Goal: Information Seeking & Learning: Learn about a topic

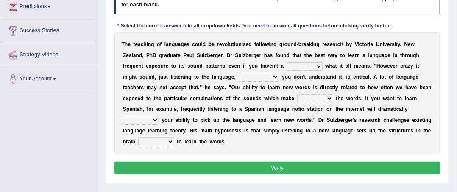
scroll to position [114, 0]
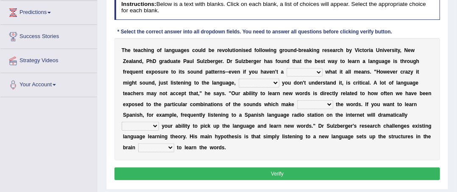
click at [296, 76] on select "dew claw clue due" at bounding box center [305, 72] width 36 height 8
select select "dew"
click at [287, 68] on select "dew claw clue due" at bounding box center [305, 72] width 36 height 8
click at [273, 86] on select "but also all together even though if so" at bounding box center [259, 83] width 41 height 8
select select "but also"
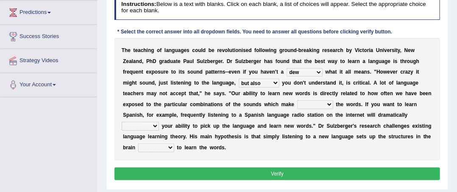
click at [239, 79] on select "but also all together even though if so" at bounding box center [259, 83] width 41 height 8
click at [321, 103] on select "down up of on" at bounding box center [315, 104] width 36 height 8
select select "down"
click at [297, 100] on select "down up of on" at bounding box center [315, 104] width 36 height 8
click at [142, 121] on div "T h e t e a c h i n g o f l a n g u a g e s c o u l d b e r e v o l u t i o n i…" at bounding box center [277, 99] width 326 height 123
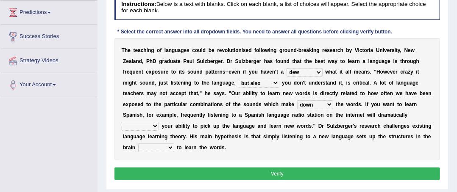
click at [142, 125] on select "evaluate exaggerate describe boost" at bounding box center [140, 126] width 37 height 8
select select "evaluate"
click at [122, 122] on select "evaluate exaggerate describe boost" at bounding box center [140, 126] width 37 height 8
click at [144, 146] on select "requiring required directed to require" at bounding box center [156, 148] width 36 height 8
select select "directed"
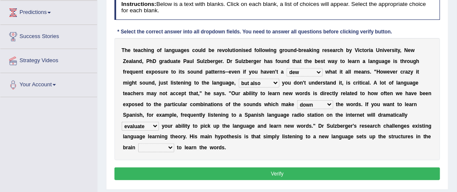
click at [138, 144] on select "requiring required directed to require" at bounding box center [156, 148] width 36 height 8
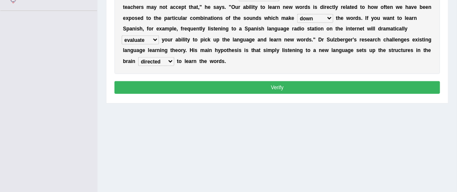
scroll to position [202, 0]
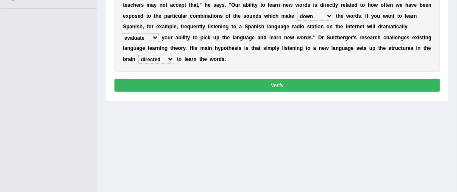
click at [312, 90] on button "Verify" at bounding box center [277, 85] width 326 height 12
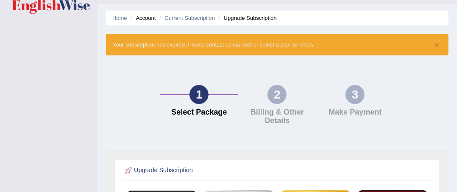
scroll to position [19, 0]
